Goal: Information Seeking & Learning: Learn about a topic

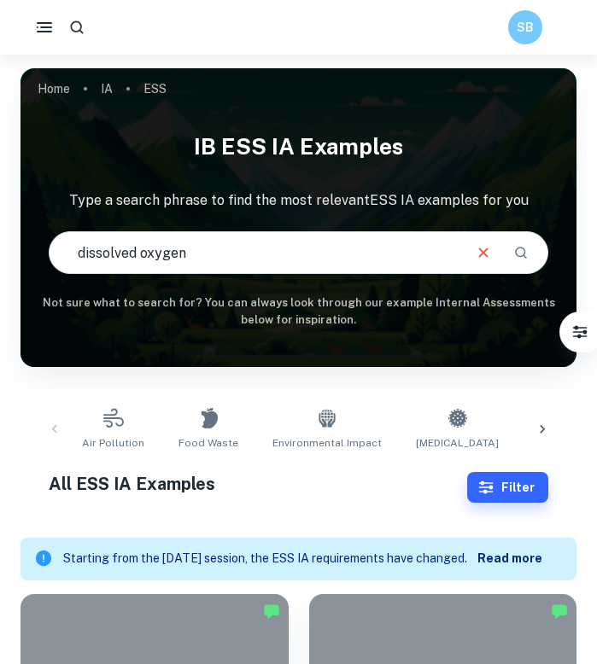
type input "dissolved oxygen"
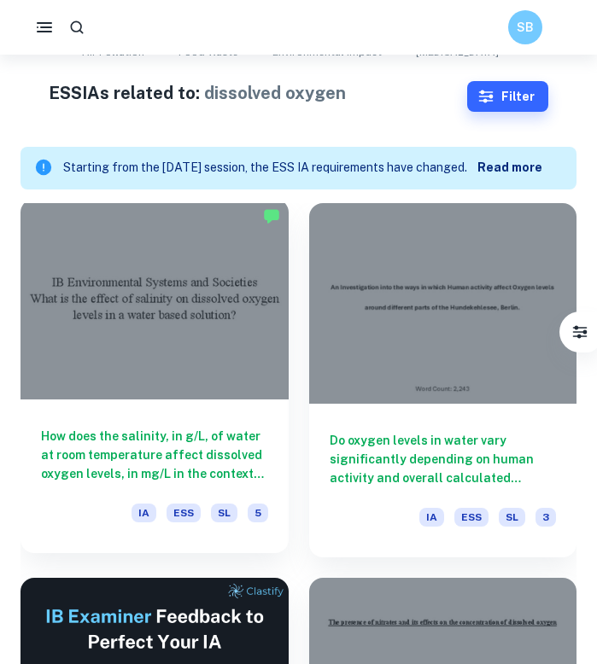
scroll to position [420, 0]
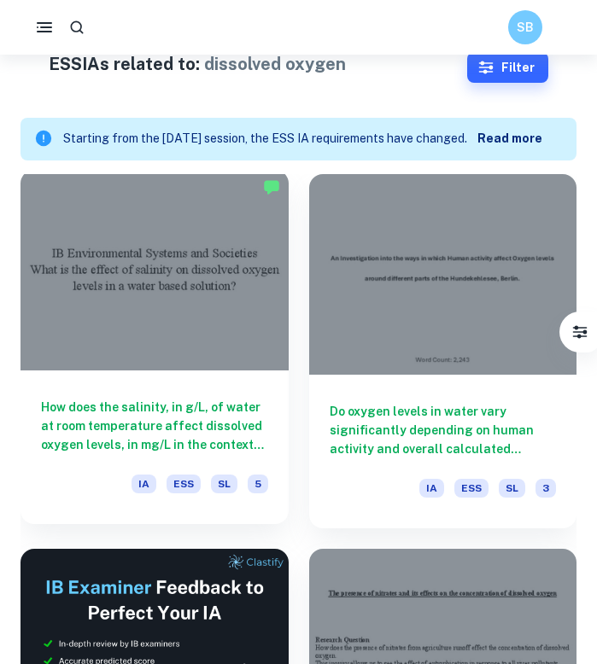
click at [25, 281] on div at bounding box center [154, 270] width 268 height 201
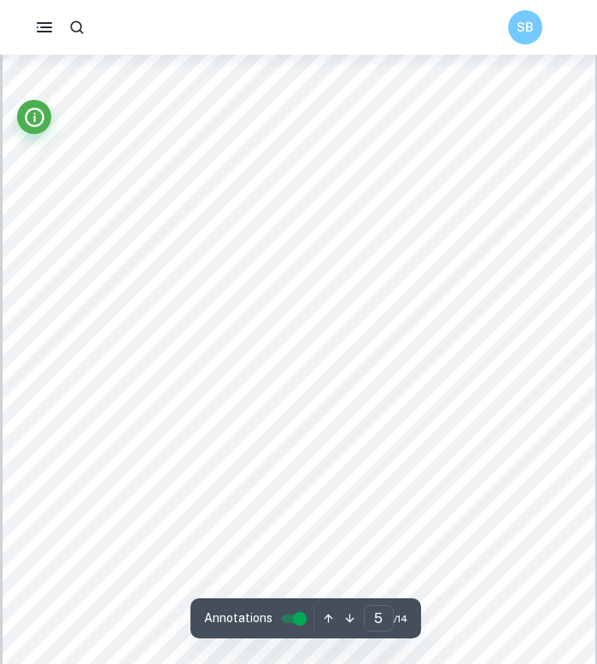
scroll to position [3353, 0]
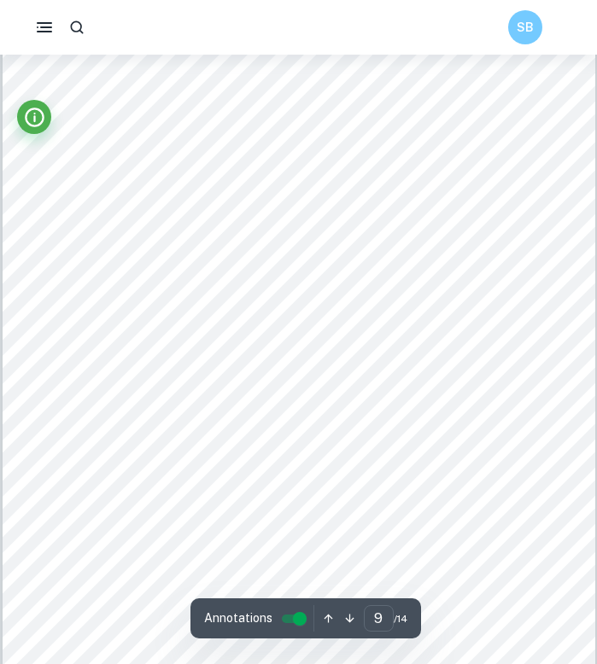
scroll to position [6470, 0]
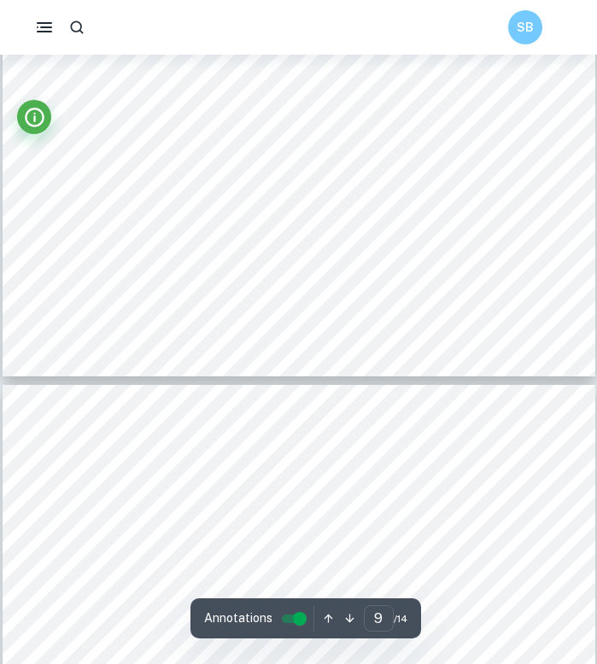
type input "10"
